Goal: Register for event/course

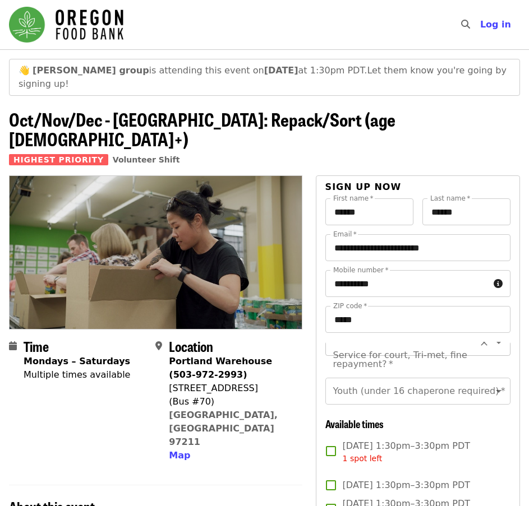
click at [492, 336] on icon "Open" at bounding box center [498, 342] width 13 height 13
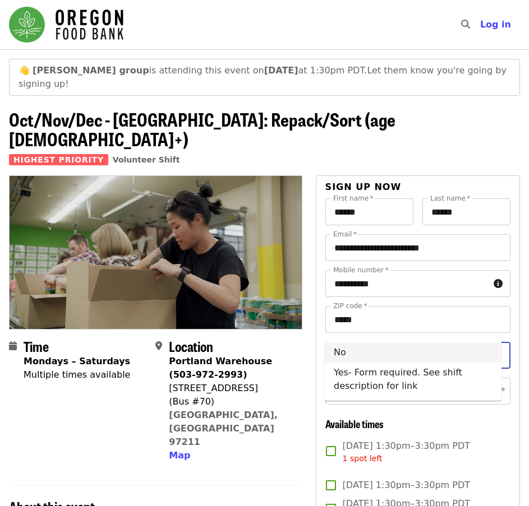
click at [342, 353] on li "No" at bounding box center [413, 353] width 177 height 20
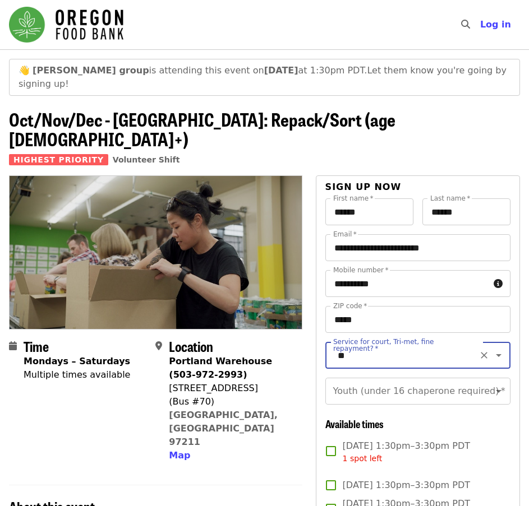
type input "**"
click at [492, 385] on icon "Open" at bounding box center [498, 391] width 13 height 13
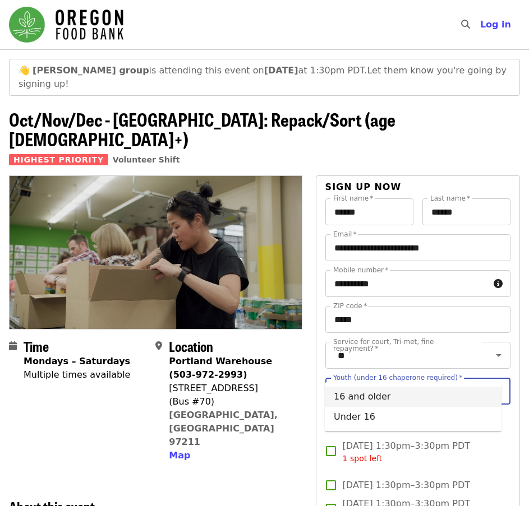
click at [366, 402] on li "16 and older" at bounding box center [413, 397] width 177 height 20
type input "**********"
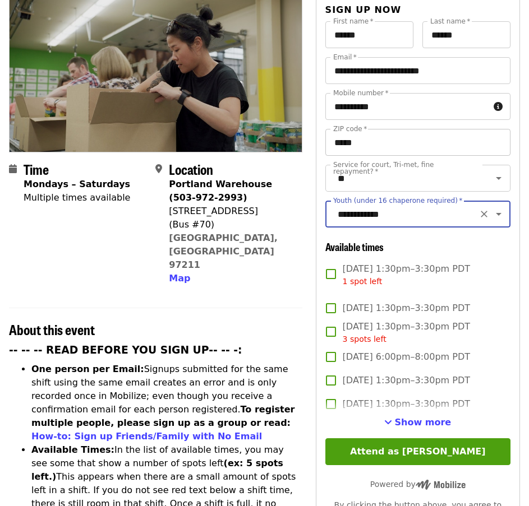
scroll to position [224, 0]
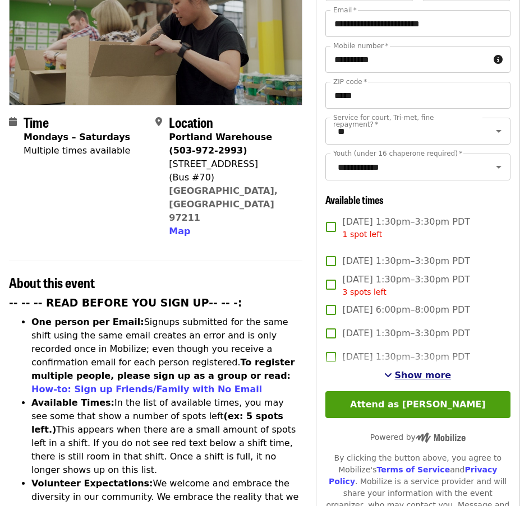
click at [418, 370] on span "Show more" at bounding box center [422, 375] width 57 height 11
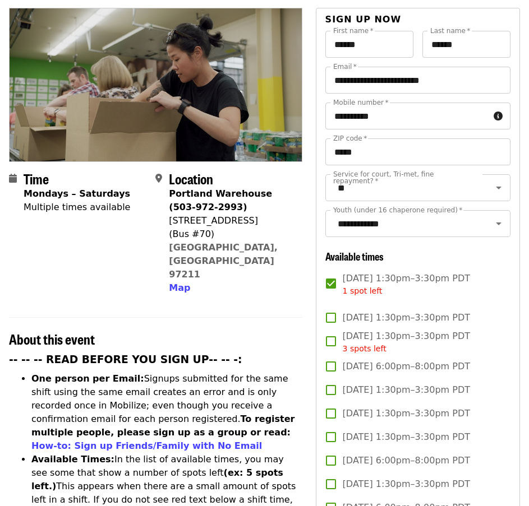
scroll to position [0, 0]
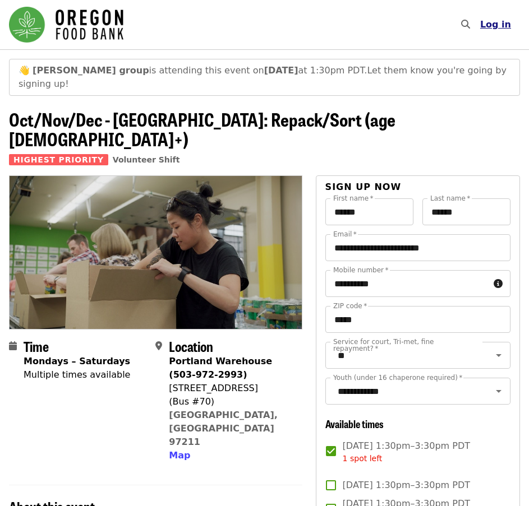
click at [495, 25] on span "Log in" at bounding box center [495, 24] width 31 height 11
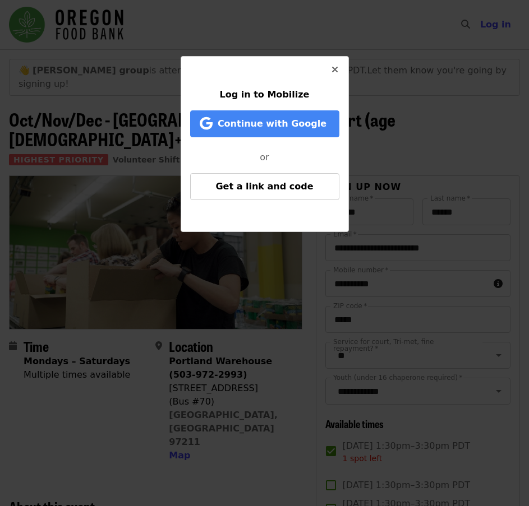
click at [333, 72] on icon "times icon" at bounding box center [334, 69] width 7 height 11
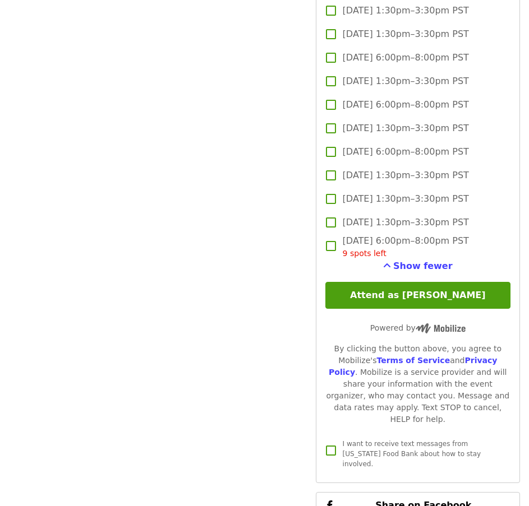
scroll to position [1823, 0]
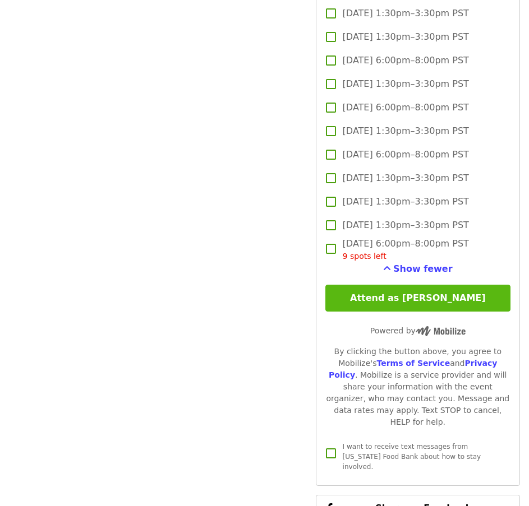
click at [418, 285] on button "Attend as [PERSON_NAME]" at bounding box center [417, 298] width 185 height 27
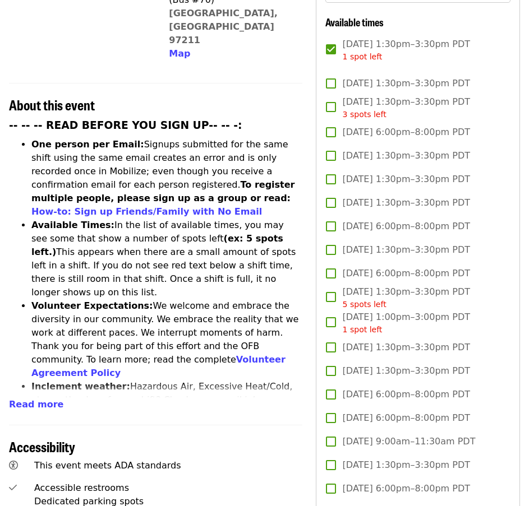
scroll to position [393, 0]
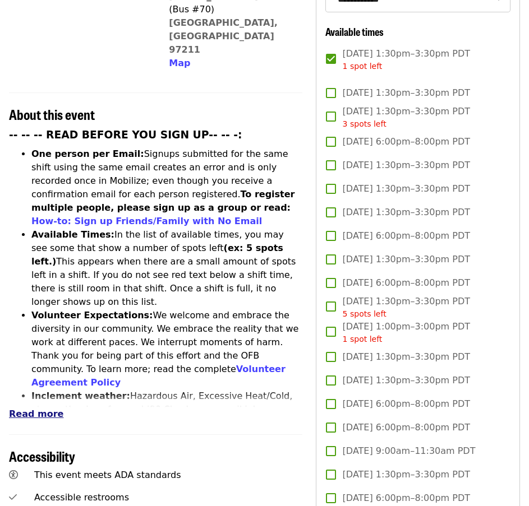
click at [33, 409] on span "Read more" at bounding box center [36, 414] width 54 height 11
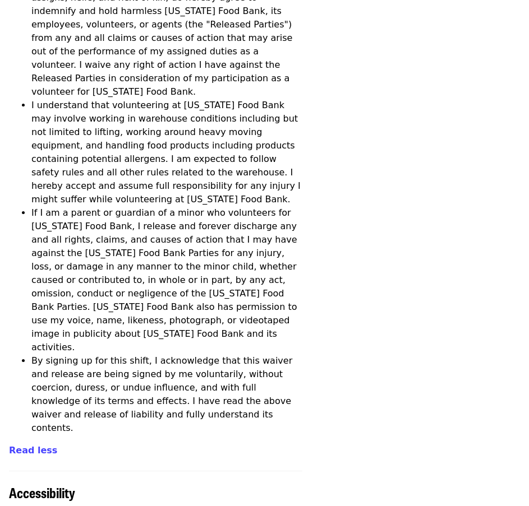
scroll to position [4194, 0]
